Goal: Transaction & Acquisition: Purchase product/service

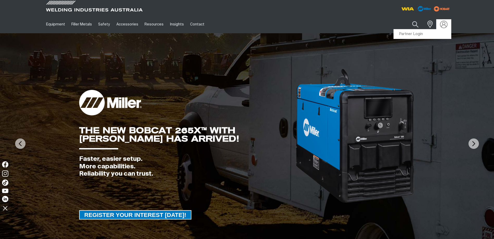
click at [442, 25] on img at bounding box center [444, 25] width 8 height 8
click at [418, 35] on link "Partner Login" at bounding box center [421, 34] width 57 height 10
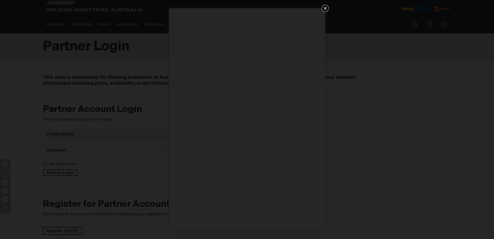
click at [326, 9] on icon "Get 5 WIA Welding Guides Free!" at bounding box center [325, 8] width 6 height 6
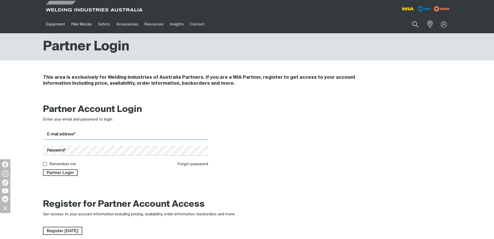
click at [61, 137] on input "E-mail address*" at bounding box center [125, 135] width 165 height 10
type input "[EMAIL_ADDRESS][DOMAIN_NAME]"
click at [54, 163] on label "Remember me" at bounding box center [62, 164] width 27 height 4
click at [46, 163] on input "Remember me" at bounding box center [44, 163] width 3 height 3
checkbox input "true"
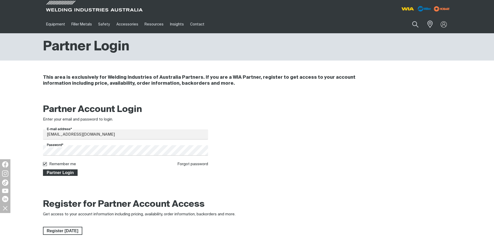
click at [58, 171] on span "Partner Login" at bounding box center [60, 173] width 34 height 7
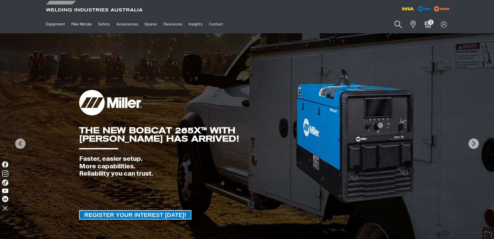
click at [398, 24] on button "Search products" at bounding box center [397, 24] width 21 height 15
click at [361, 25] on input "Search" at bounding box center [366, 24] width 80 height 12
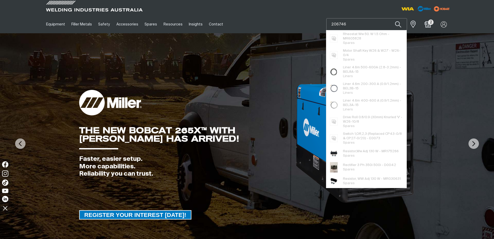
click at [349, 23] on input "206746" at bounding box center [366, 24] width 80 height 12
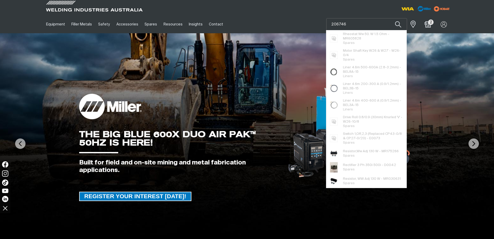
drag, startPoint x: 331, startPoint y: 24, endPoint x: 423, endPoint y: 18, distance: 92.6
click at [423, 18] on div "Search 206746 Rheostat Ww 50. W 1.5 Ohm - MR605828 Spares Motor Shaft Key W26 &…" at bounding box center [400, 24] width 102 height 18
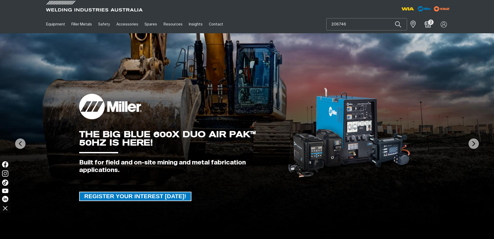
click at [362, 25] on input "206746" at bounding box center [366, 24] width 80 height 12
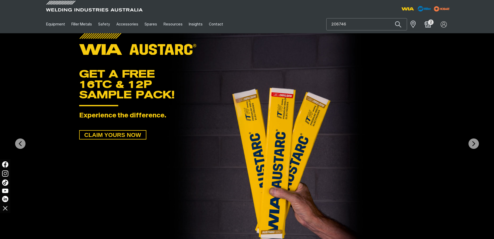
drag, startPoint x: 355, startPoint y: 24, endPoint x: 302, endPoint y: 27, distance: 53.2
click at [302, 27] on div "Equipment Stick Welders TIG Welders MIG Welders Multi-Process Welders Engine Dr…" at bounding box center [247, 24] width 408 height 18
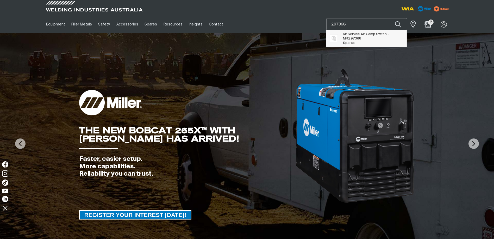
type input "297368"
click at [347, 39] on span "Kit Service Air Comp Switch - MR 297368" at bounding box center [373, 36] width 60 height 9
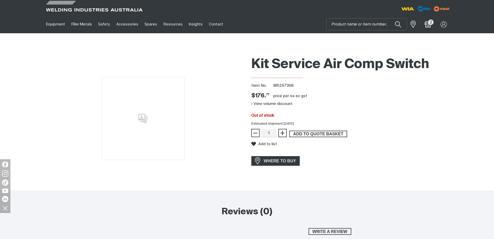
click at [313, 134] on span "ADD TO QUOTE BASKET" at bounding box center [318, 134] width 57 height 7
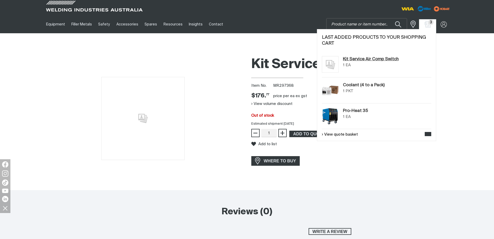
click at [367, 59] on link "Kit Service Air Comp Switch" at bounding box center [371, 59] width 56 height 6
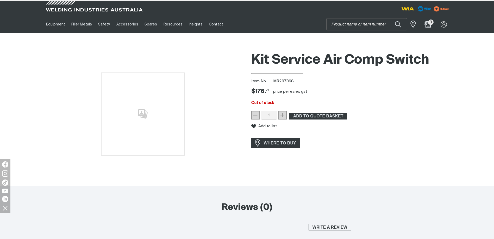
click at [367, 59] on div "Jump to main navigation Equipment Stick Welders TIG Welders MIG Welders Multi-P…" at bounding box center [247, 226] width 494 height 452
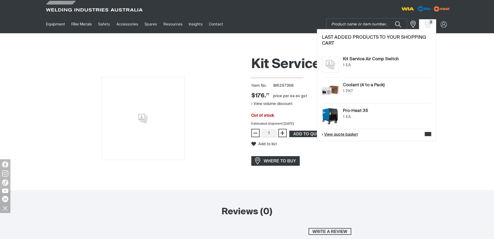
click at [347, 135] on link "View quote basket" at bounding box center [340, 135] width 36 height 6
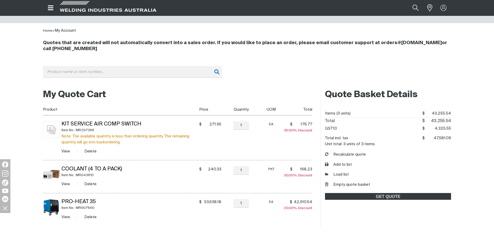
scroll to position [52, 0]
